Goal: Transaction & Acquisition: Purchase product/service

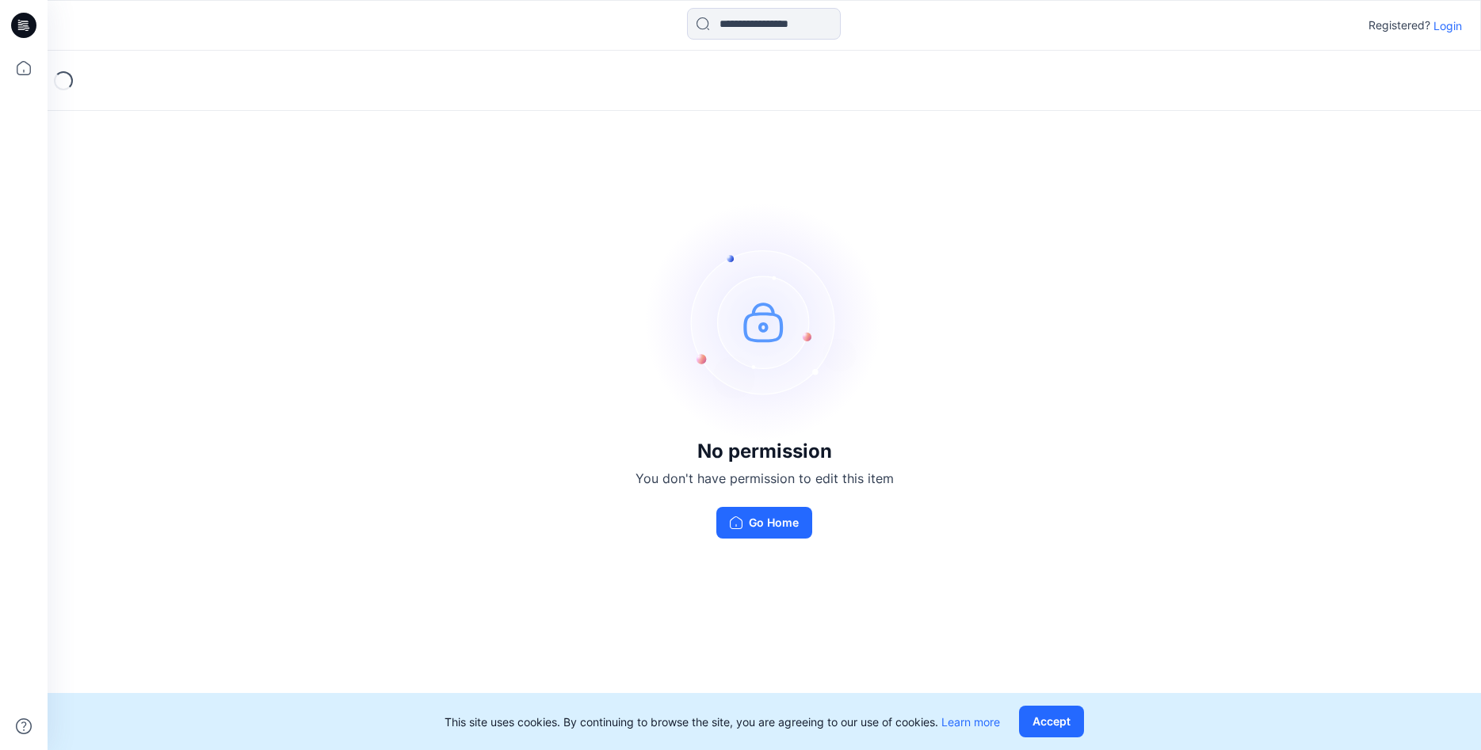
click at [1453, 21] on p "Login" at bounding box center [1448, 25] width 29 height 17
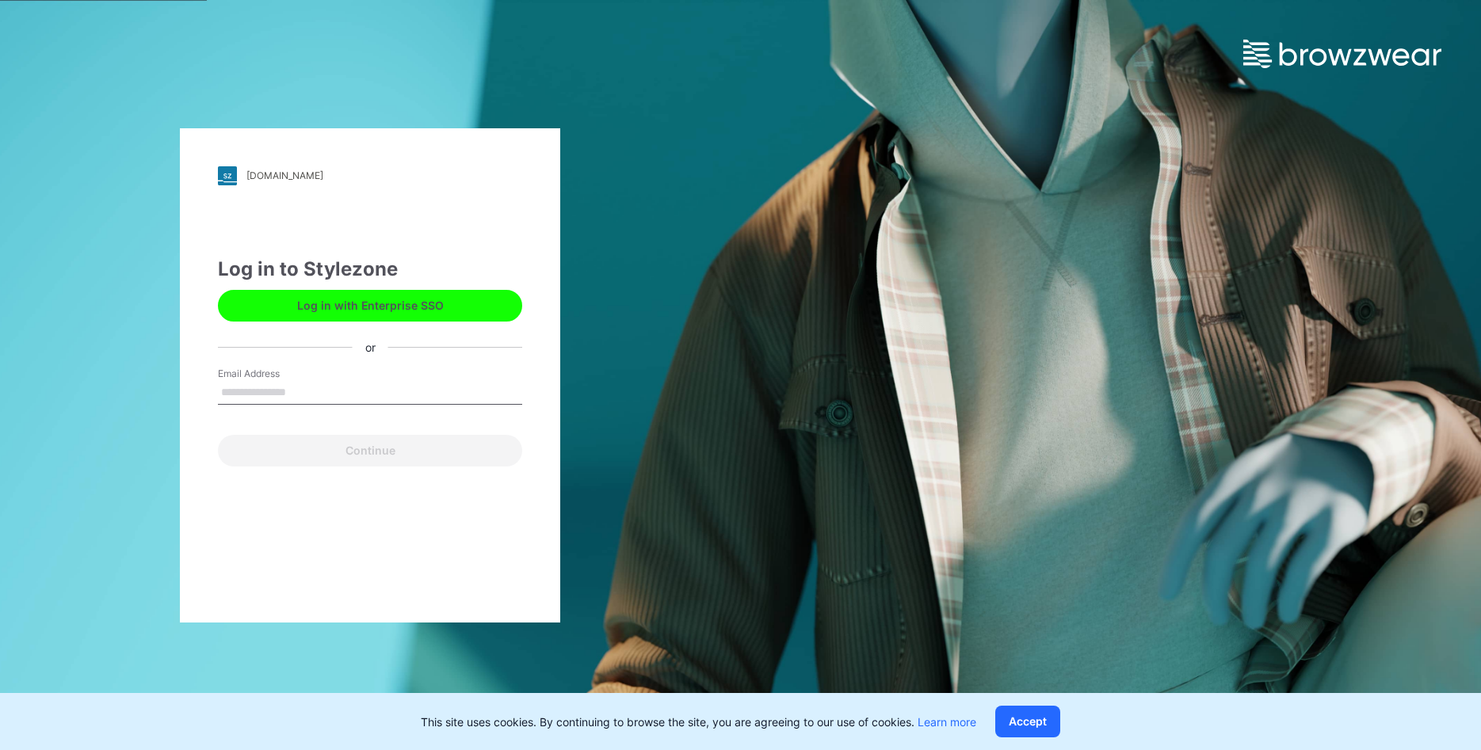
click at [247, 392] on input "Email Address" at bounding box center [370, 393] width 304 height 24
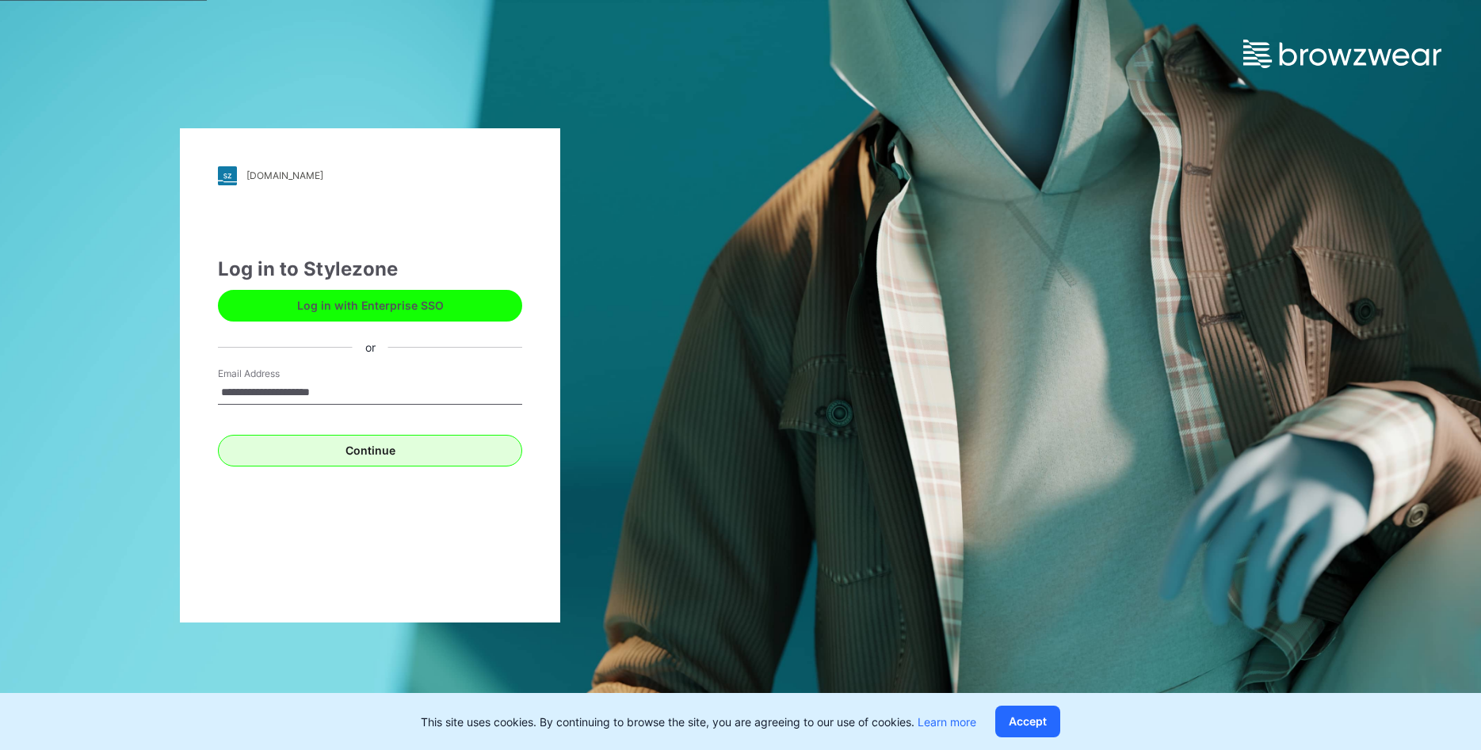
type input "**********"
click at [277, 437] on button "Continue" at bounding box center [370, 451] width 304 height 32
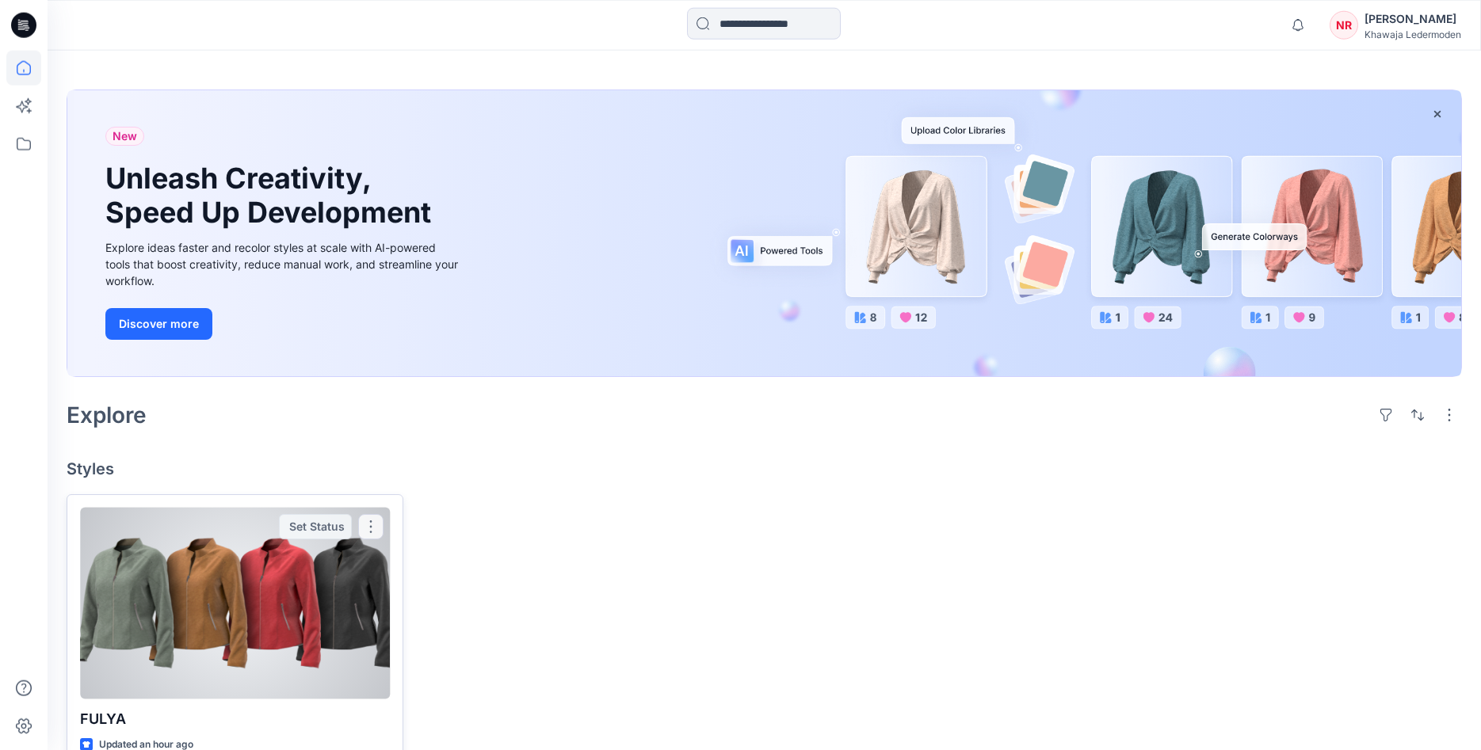
scroll to position [81, 0]
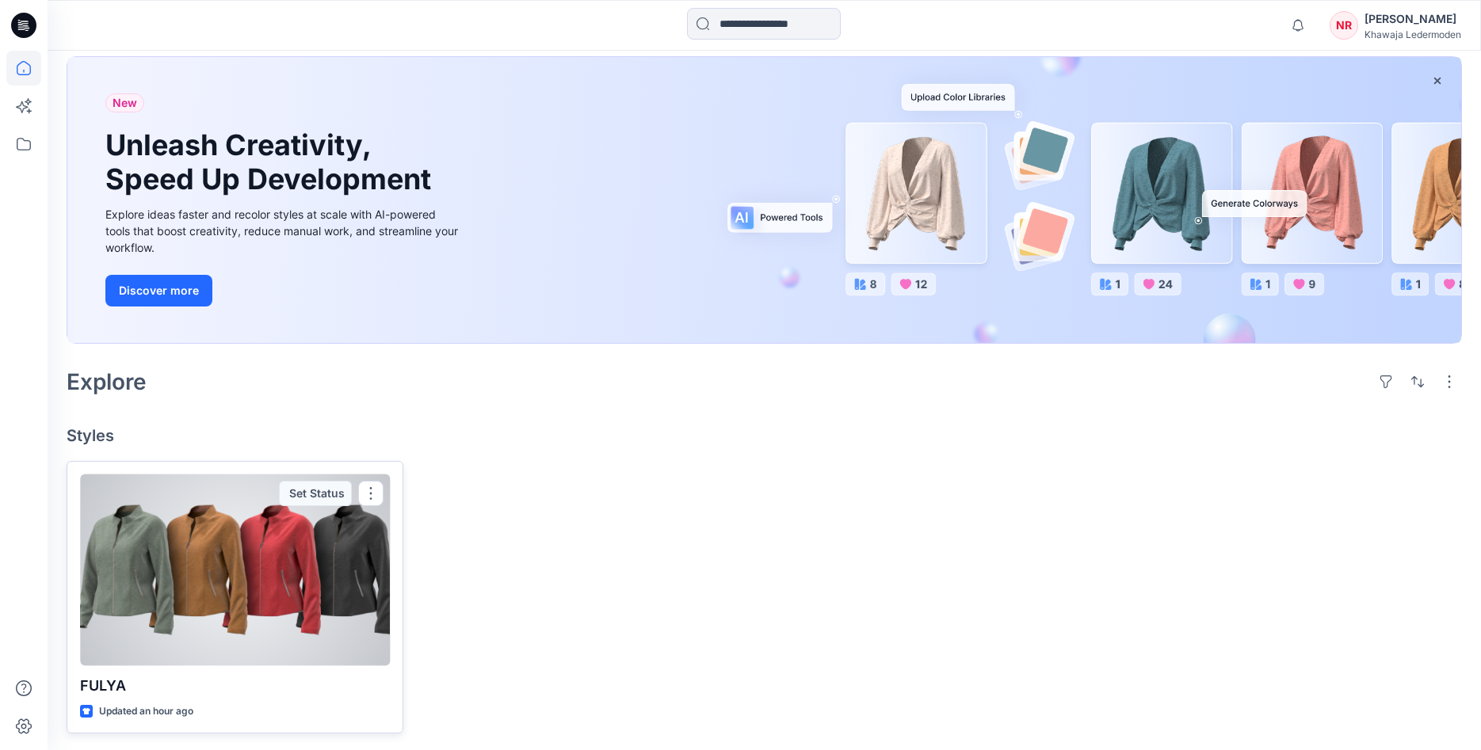
click at [272, 590] on div at bounding box center [235, 570] width 310 height 191
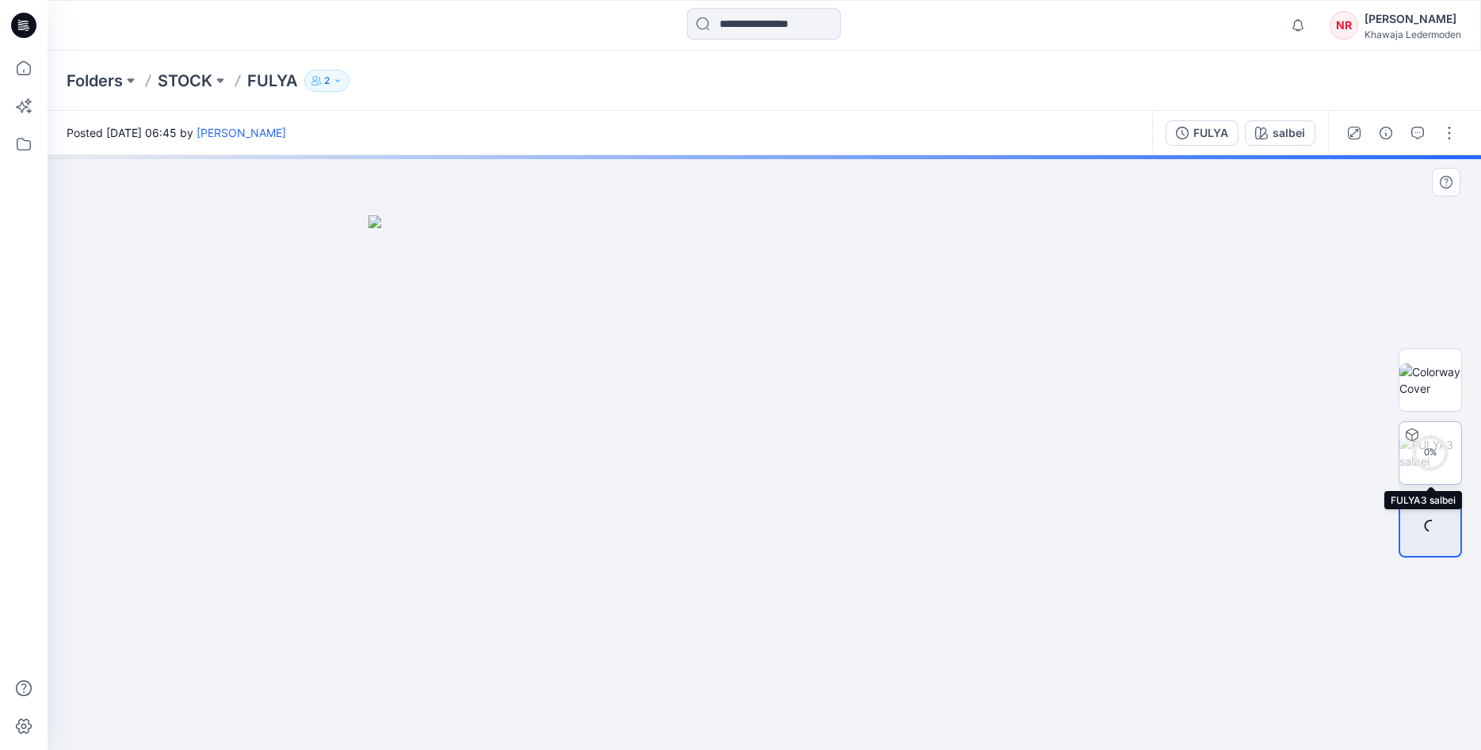
click at [1413, 448] on div "0 %" at bounding box center [1430, 452] width 38 height 13
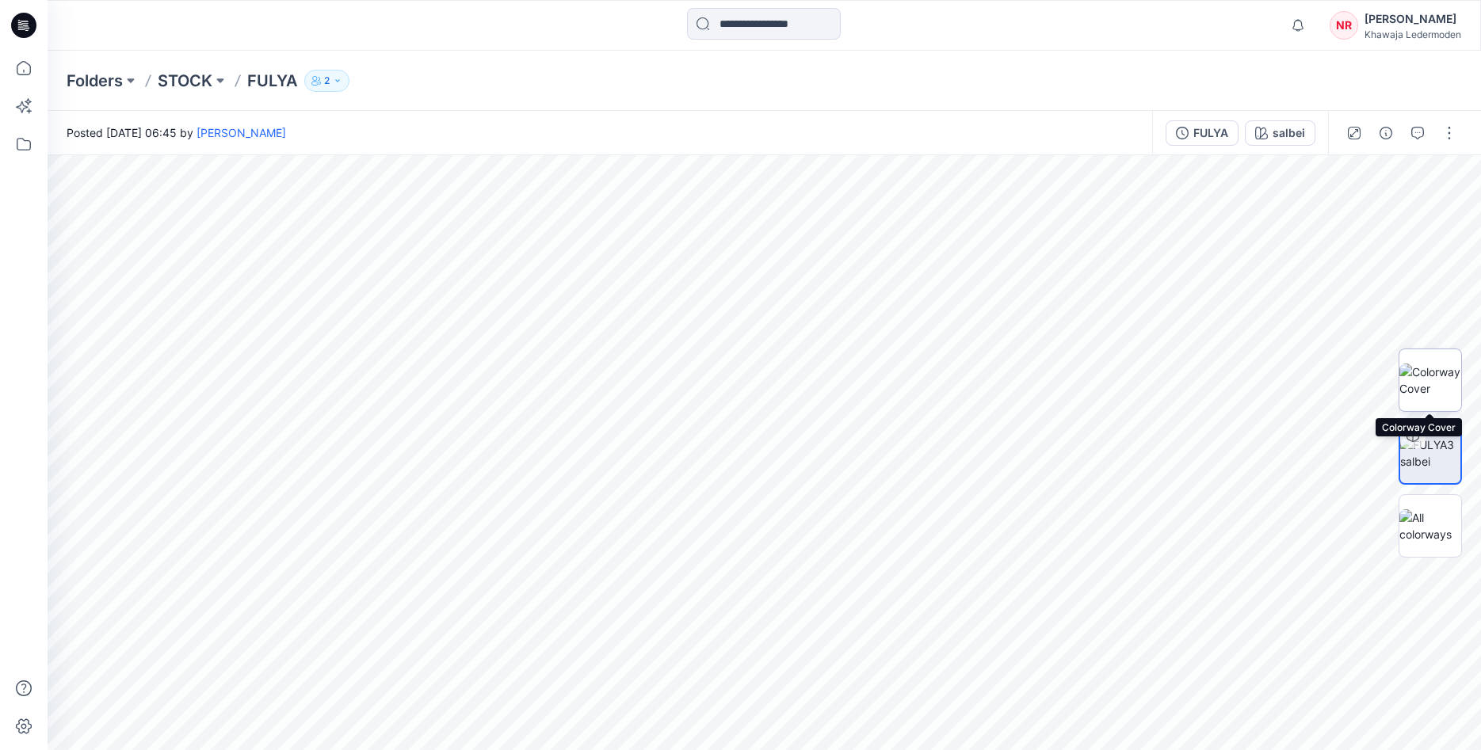
click at [1438, 391] on img at bounding box center [1430, 380] width 62 height 33
drag, startPoint x: 852, startPoint y: 526, endPoint x: 734, endPoint y: 510, distance: 119.2
drag, startPoint x: 795, startPoint y: 511, endPoint x: 587, endPoint y: 506, distance: 207.7
click at [587, 506] on img at bounding box center [765, 452] width 496 height 595
drag, startPoint x: 720, startPoint y: 544, endPoint x: 858, endPoint y: 350, distance: 238.1
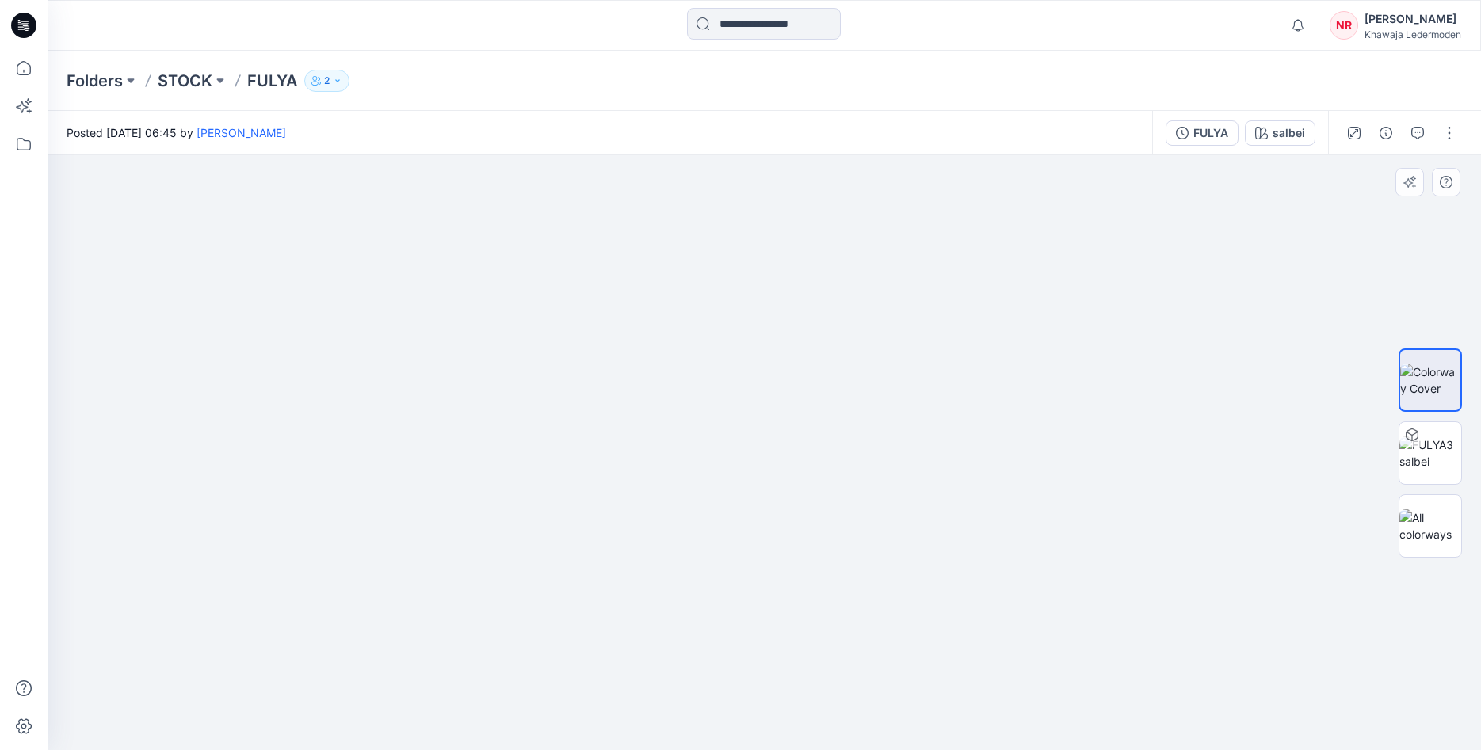
click at [854, 360] on img at bounding box center [765, 428] width 496 height 644
click at [1448, 499] on div at bounding box center [1430, 525] width 63 height 63
drag, startPoint x: 965, startPoint y: 437, endPoint x: 550, endPoint y: 399, distance: 417.1
click at [550, 399] on img at bounding box center [764, 484] width 792 height 536
click at [596, 404] on img at bounding box center [764, 484] width 792 height 536
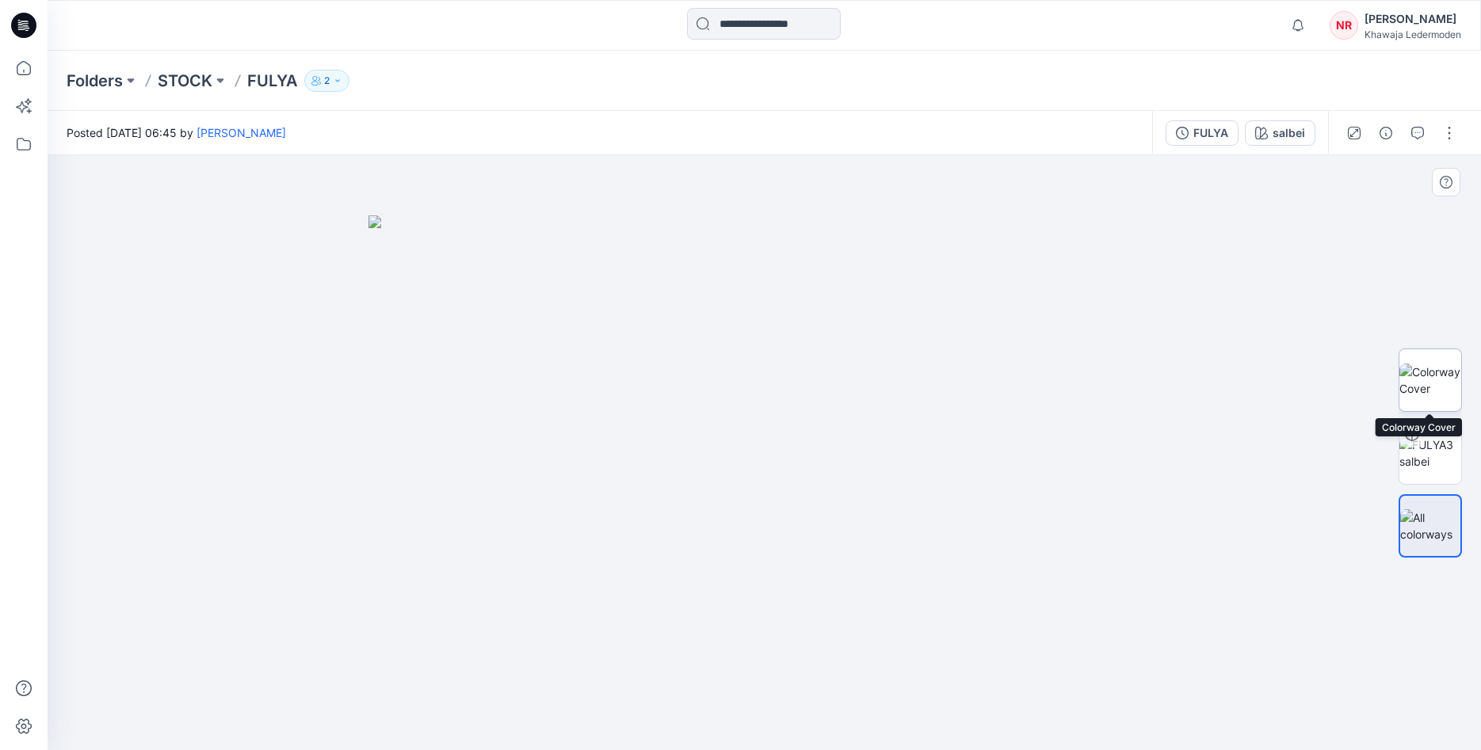
click at [1431, 394] on img at bounding box center [1430, 380] width 62 height 33
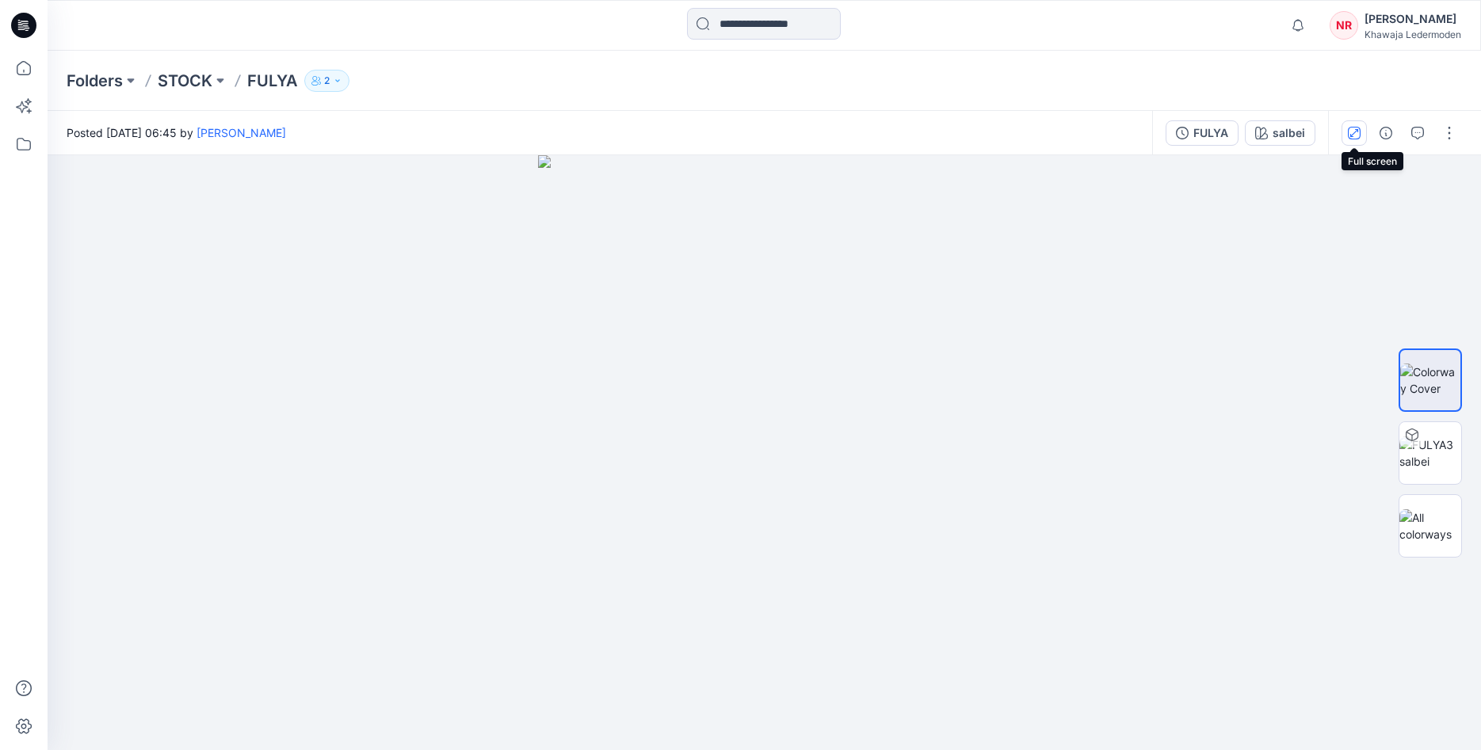
click at [1355, 131] on icon "button" at bounding box center [1354, 133] width 13 height 13
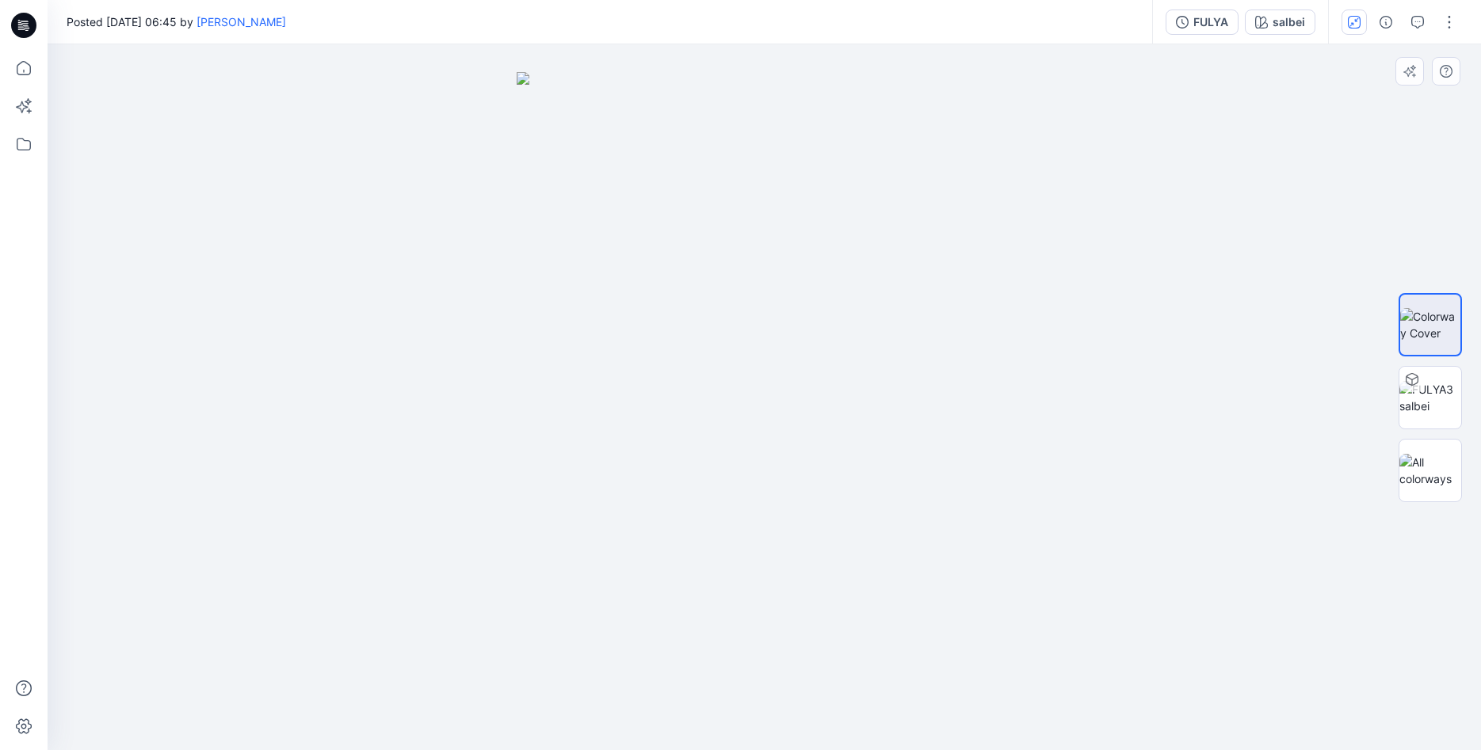
drag, startPoint x: 654, startPoint y: 367, endPoint x: 448, endPoint y: 322, distance: 210.9
click at [448, 323] on div at bounding box center [765, 397] width 1434 height 706
click at [1438, 391] on img at bounding box center [1430, 397] width 62 height 33
click at [1413, 383] on icon at bounding box center [1412, 383] width 1 height 6
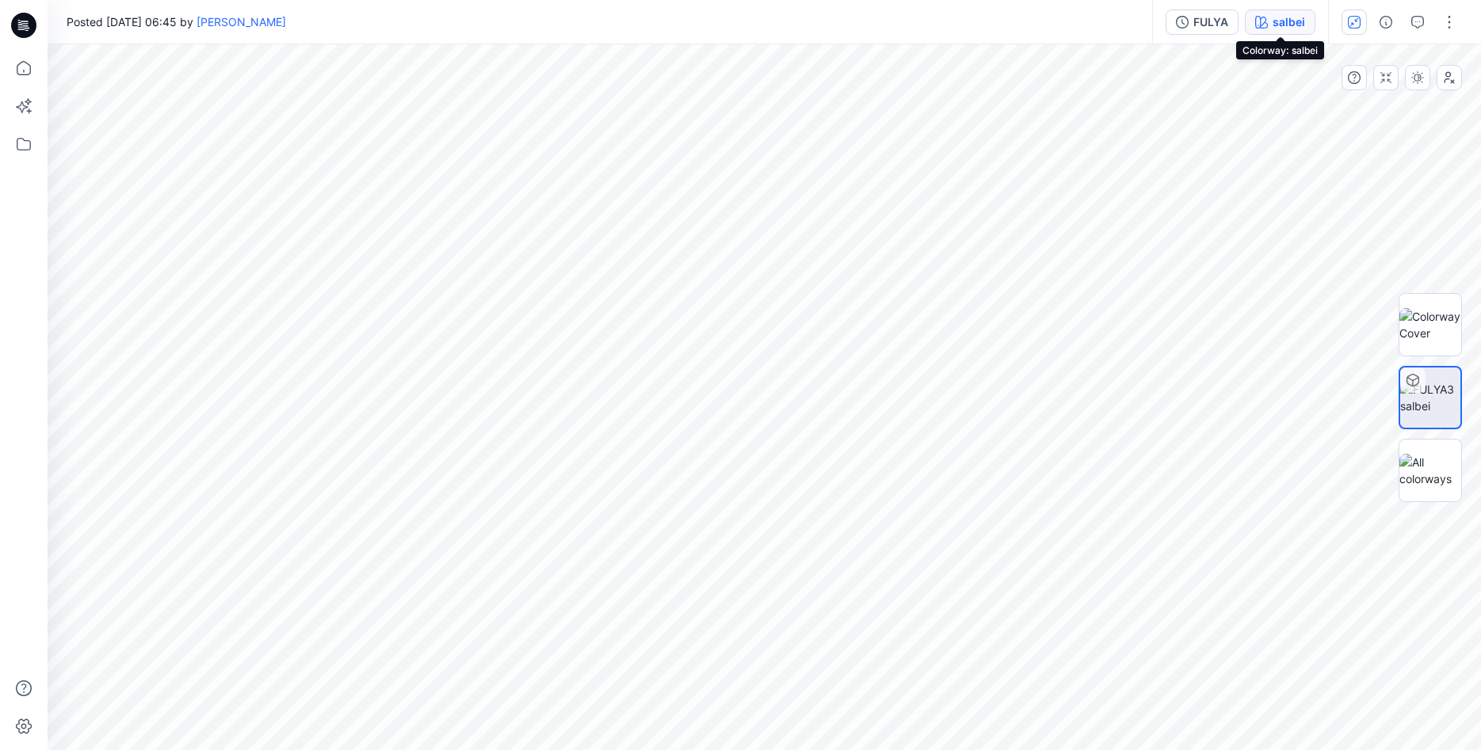
click at [1287, 22] on div "salbei" at bounding box center [1289, 21] width 32 height 17
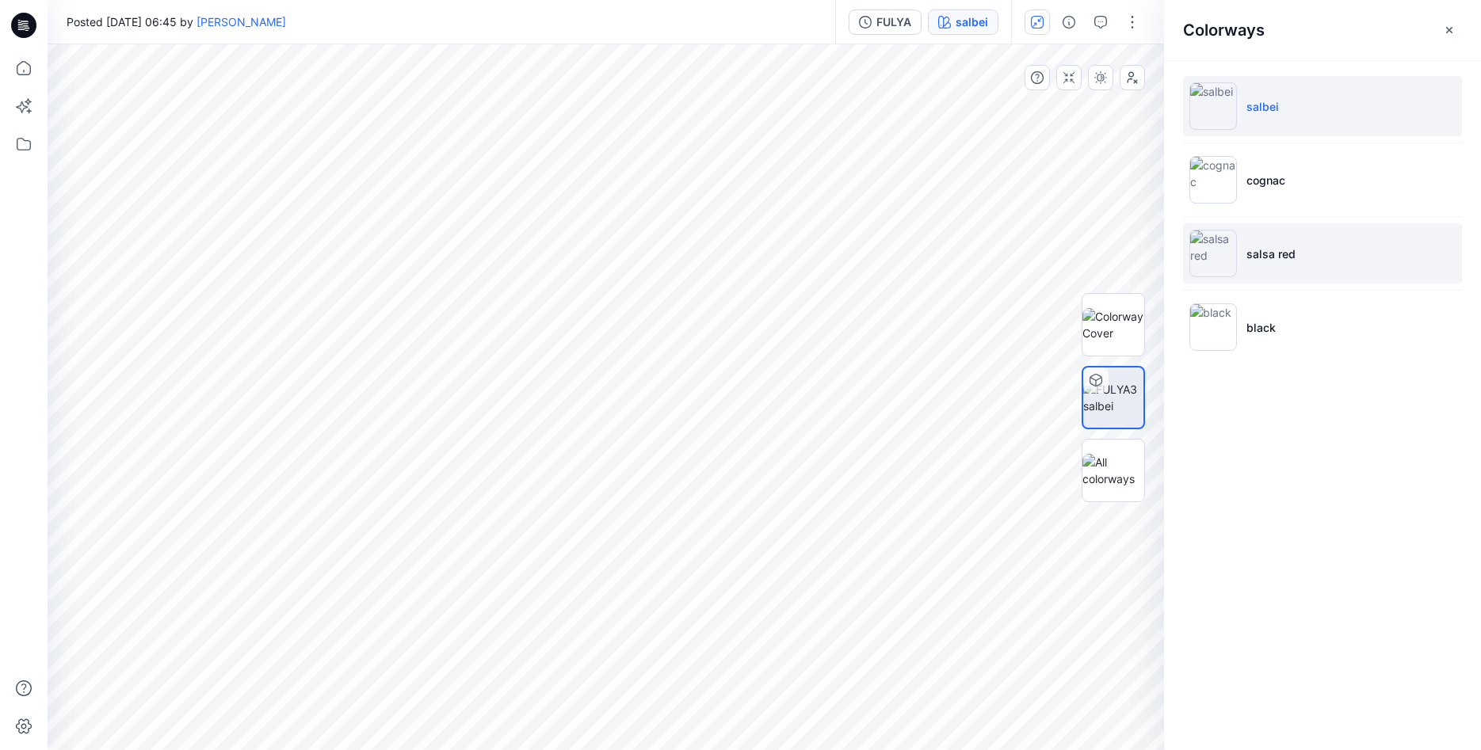
click at [1312, 269] on li "salsa red" at bounding box center [1322, 253] width 279 height 60
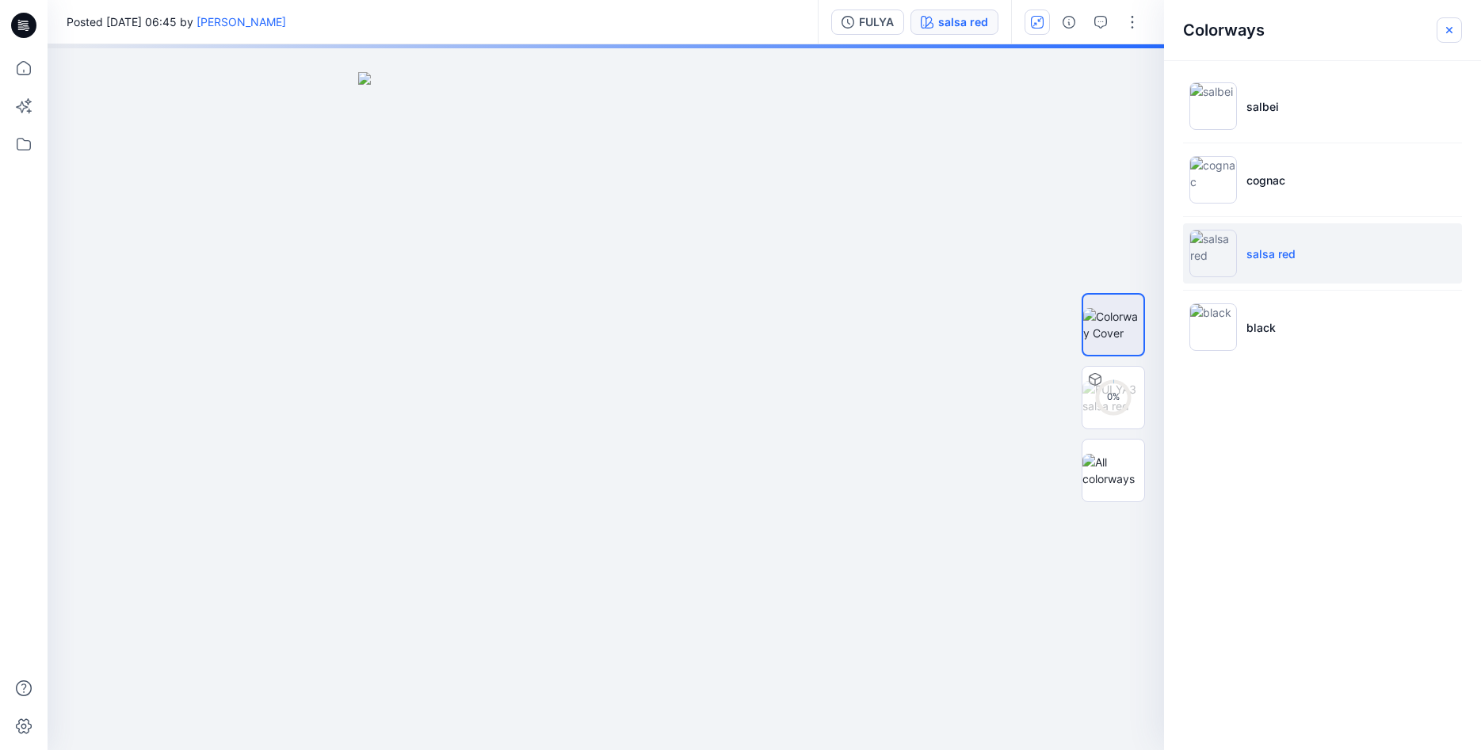
click at [1456, 29] on button "button" at bounding box center [1449, 29] width 25 height 25
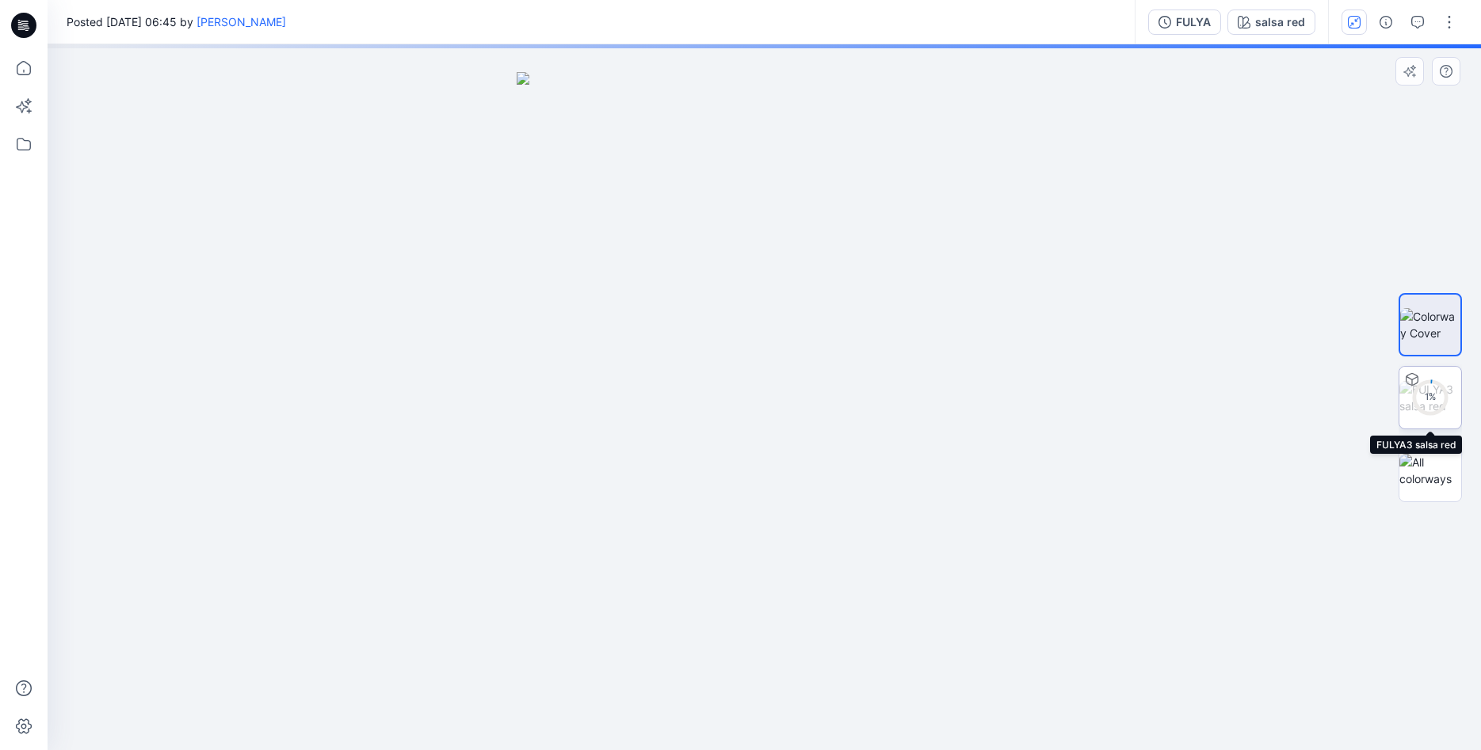
click at [1417, 390] on circle at bounding box center [1431, 397] width 32 height 32
